Goal: Task Accomplishment & Management: Manage account settings

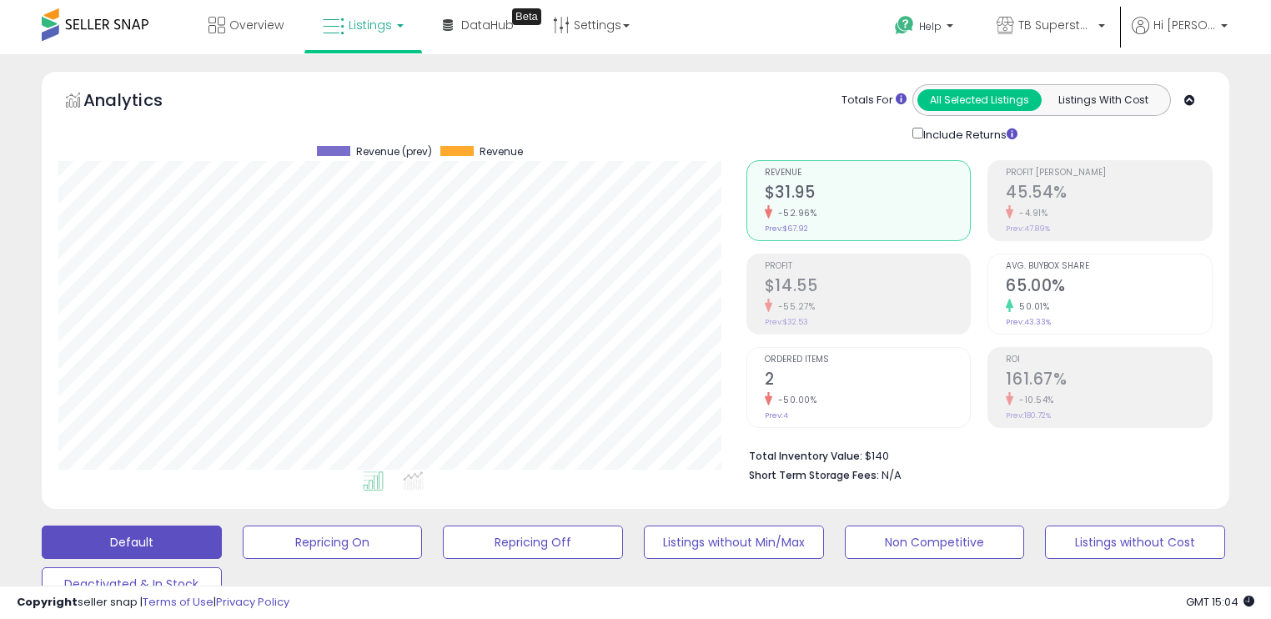
select select "**"
click at [327, 26] on icon at bounding box center [334, 27] width 22 height 22
click at [344, 65] on li at bounding box center [375, 86] width 140 height 59
click at [363, 26] on span "Listings" at bounding box center [369, 25] width 43 height 17
click at [366, 70] on li at bounding box center [375, 86] width 140 height 59
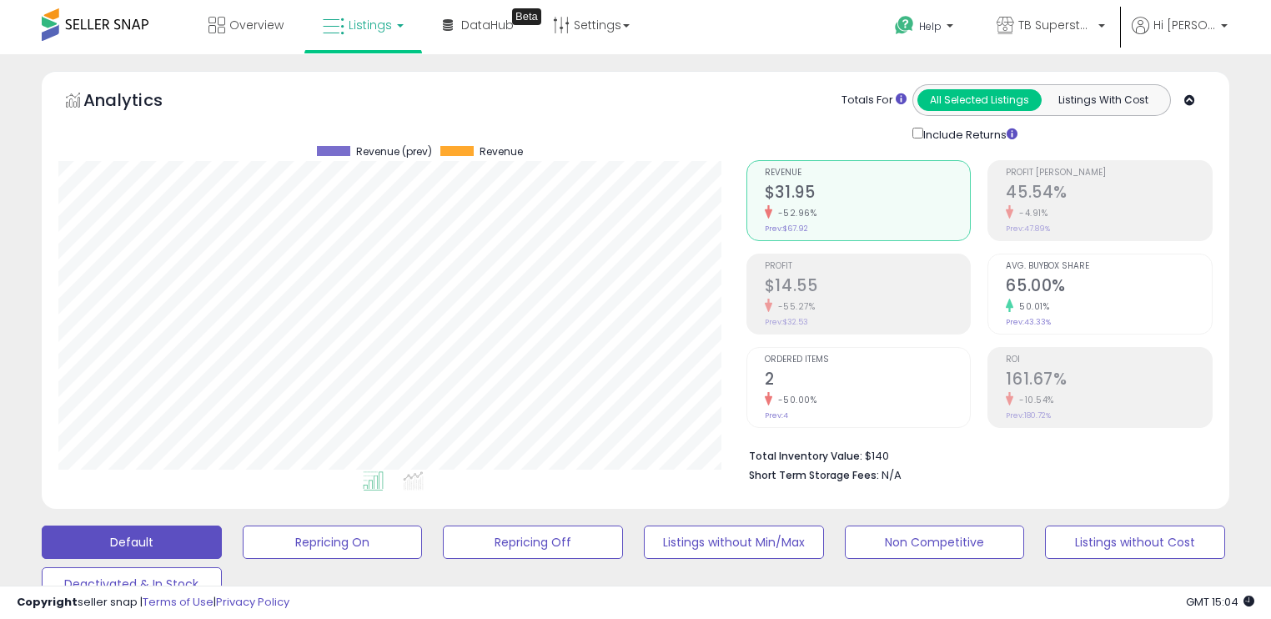
click at [130, 25] on span at bounding box center [95, 24] width 107 height 33
click at [344, 24] on link "Listings" at bounding box center [363, 25] width 106 height 50
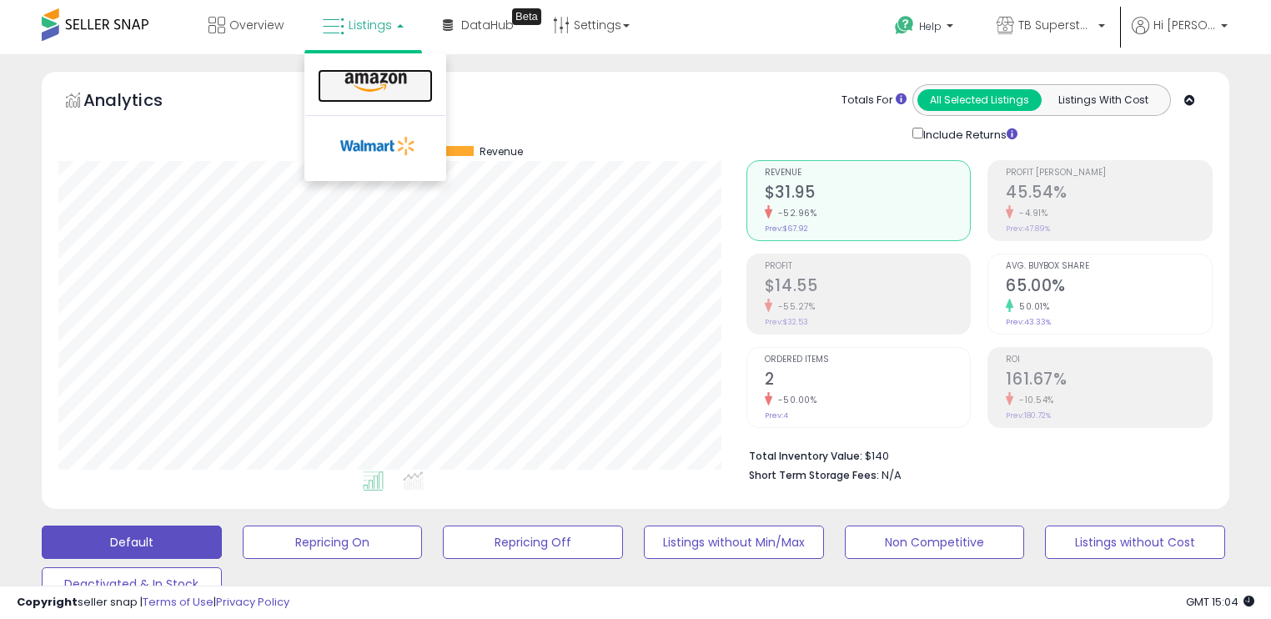
click at [378, 83] on icon at bounding box center [375, 83] width 73 height 22
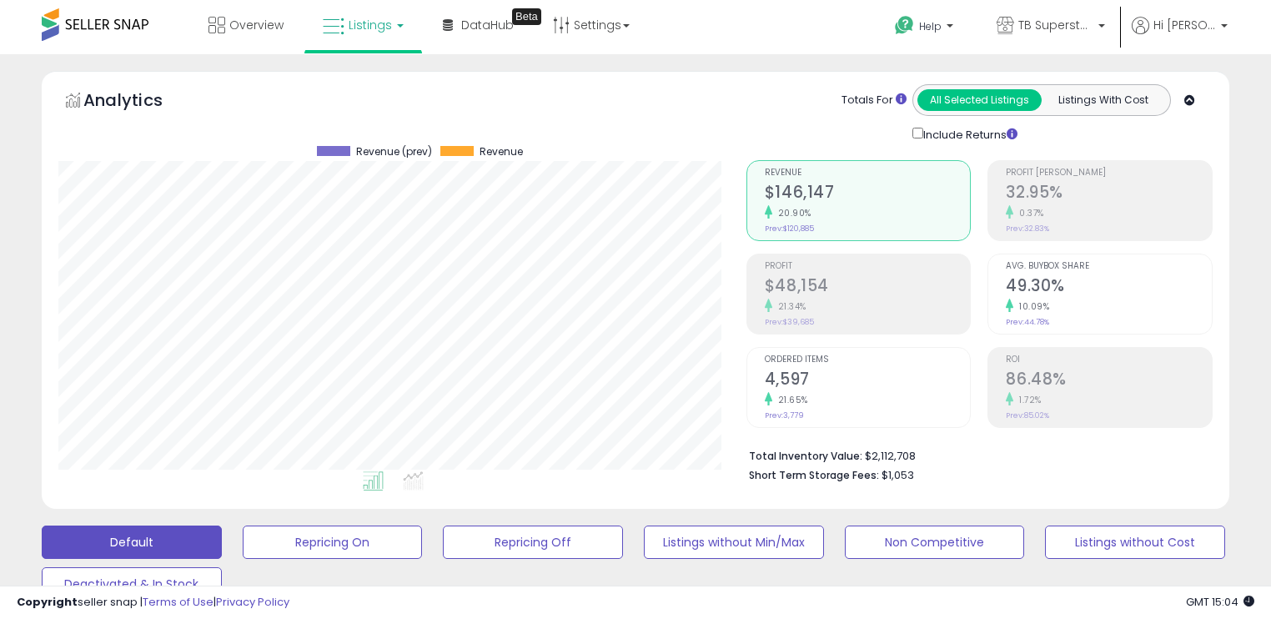
scroll to position [341, 687]
